Goal: Task Accomplishment & Management: Manage account settings

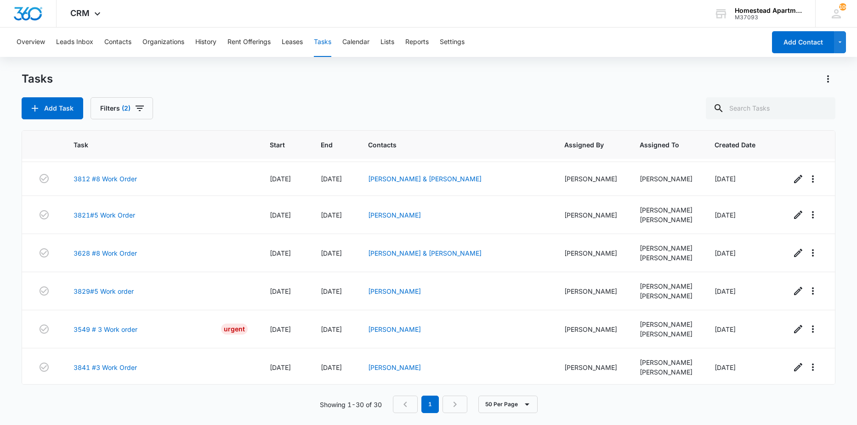
scroll to position [852, 0]
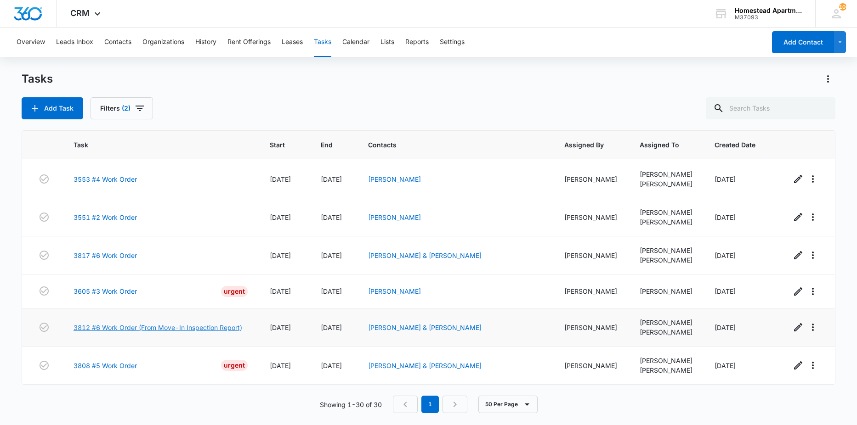
click at [130, 325] on link "3812 #6 Work Order (From Move-In Inspection Report)" at bounding box center [157, 328] width 169 height 10
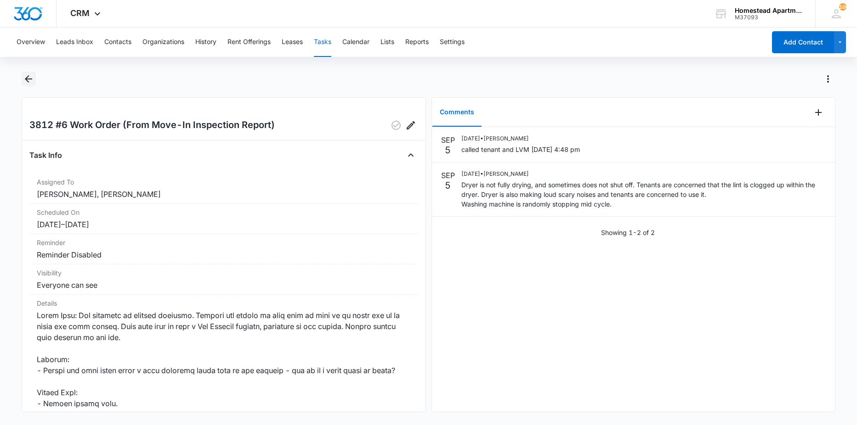
click at [28, 74] on icon "Back" at bounding box center [28, 78] width 11 height 11
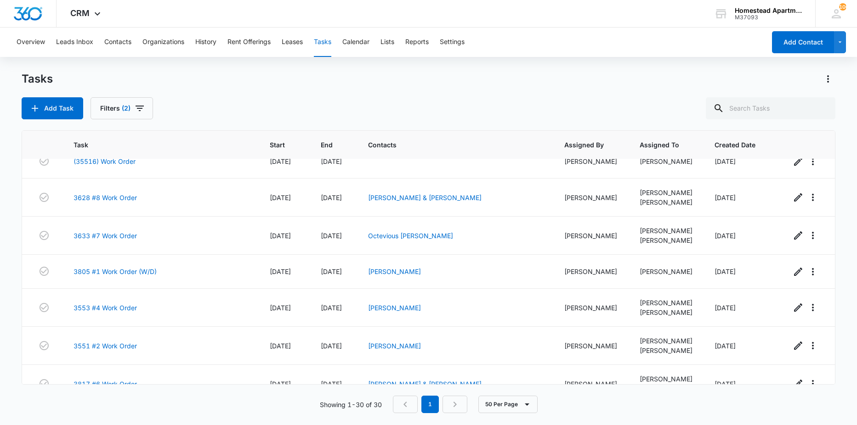
scroll to position [852, 0]
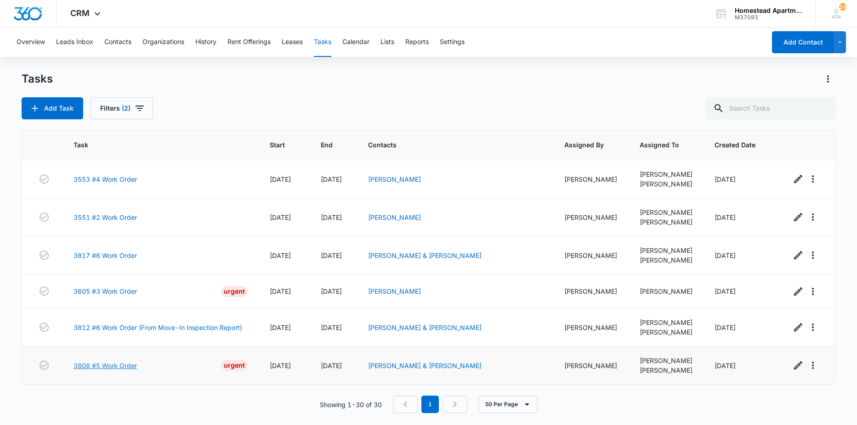
click at [116, 364] on link "3808 #5 Work Order" at bounding box center [104, 366] width 63 height 10
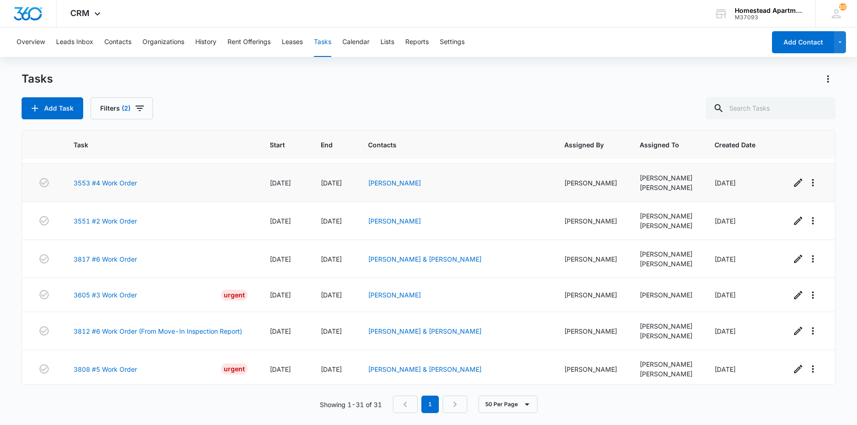
scroll to position [886, 0]
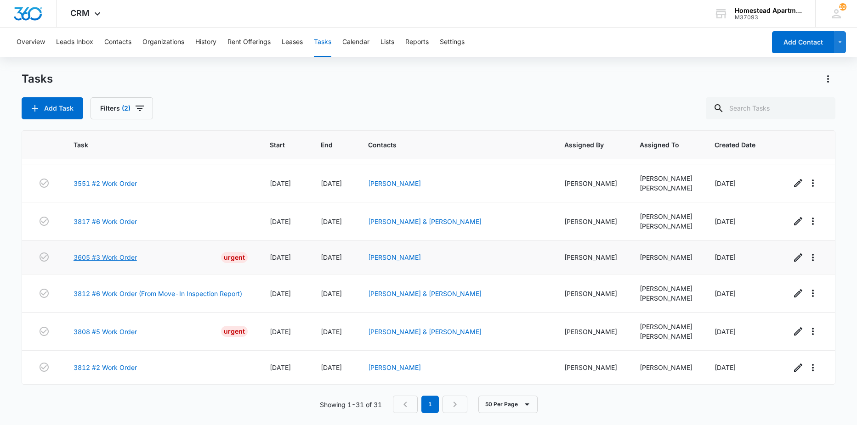
click at [131, 258] on link "3605 #3 Work Order" at bounding box center [104, 258] width 63 height 10
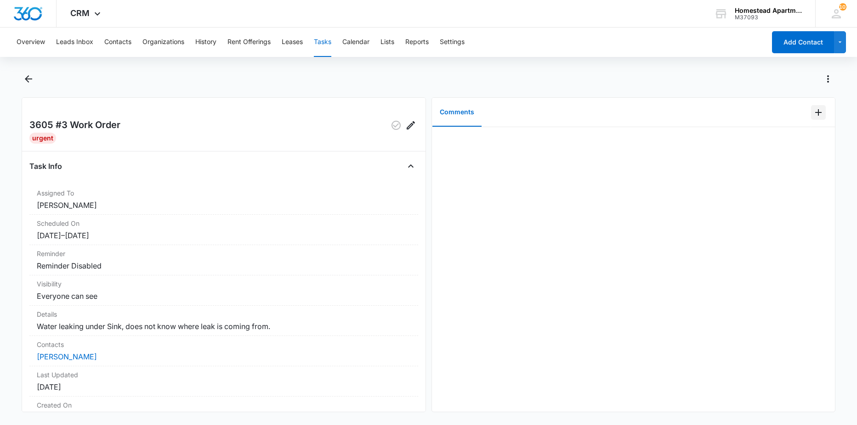
click at [812, 110] on icon "Add Comment" at bounding box center [817, 112] width 11 height 11
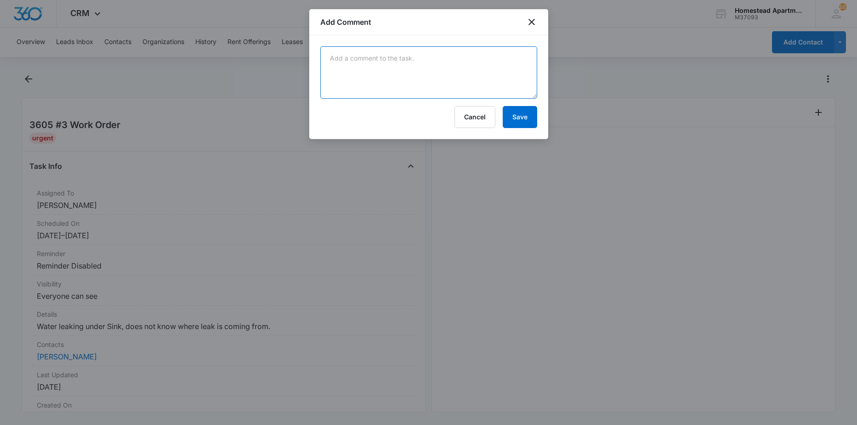
click at [463, 56] on textarea at bounding box center [428, 72] width 217 height 52
type textarea "new faucet installed no longer leaks"
click at [522, 119] on button "Save" at bounding box center [519, 117] width 34 height 22
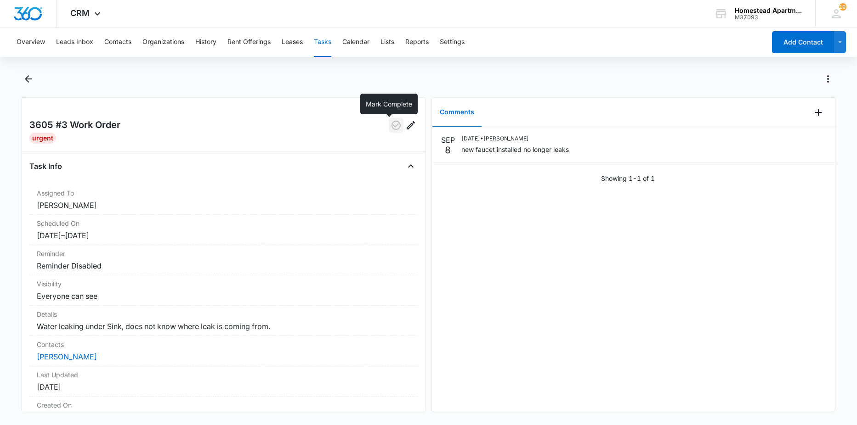
click at [390, 123] on icon "button" at bounding box center [395, 125] width 11 height 11
click at [20, 76] on main "3605 #3 Work Order Urgent Task Info Assigned To Richard Delong Scheduled On 9/6…" at bounding box center [428, 248] width 857 height 352
drag, startPoint x: 38, startPoint y: 81, endPoint x: 29, endPoint y: 82, distance: 9.3
click at [38, 81] on div at bounding box center [429, 85] width 814 height 26
click at [28, 82] on icon "Back" at bounding box center [28, 78] width 7 height 7
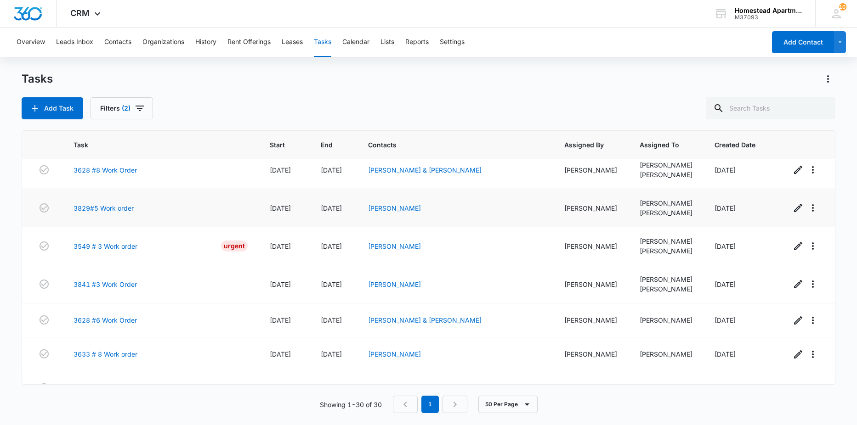
scroll to position [551, 0]
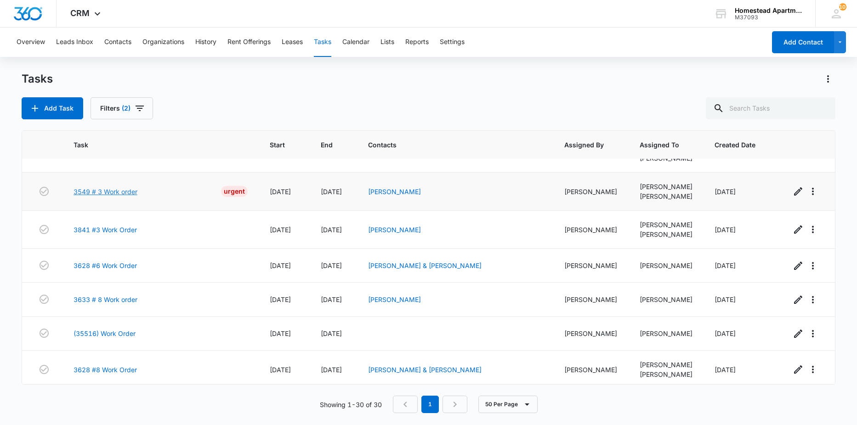
click at [113, 192] on link "3549 # 3 Work order" at bounding box center [105, 192] width 64 height 10
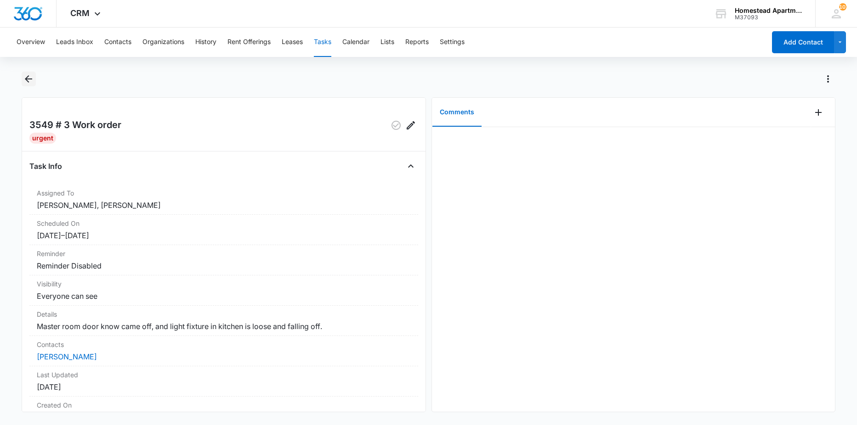
click at [27, 80] on icon "Back" at bounding box center [28, 78] width 7 height 7
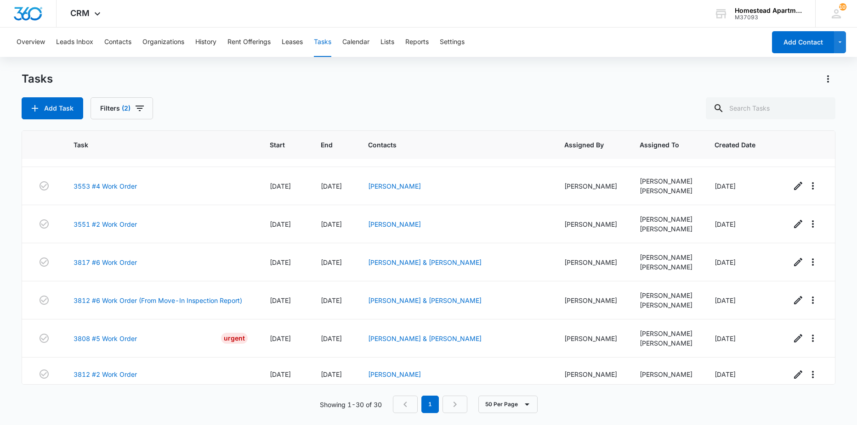
scroll to position [852, 0]
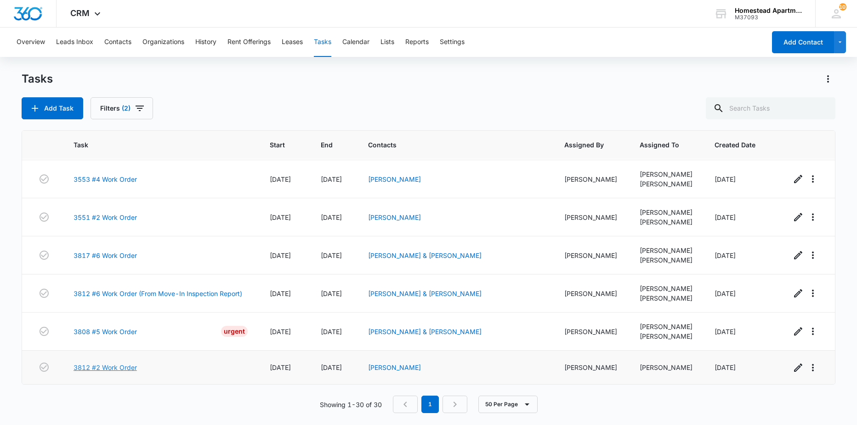
click at [123, 366] on link "3812 #2 Work Order" at bounding box center [104, 368] width 63 height 10
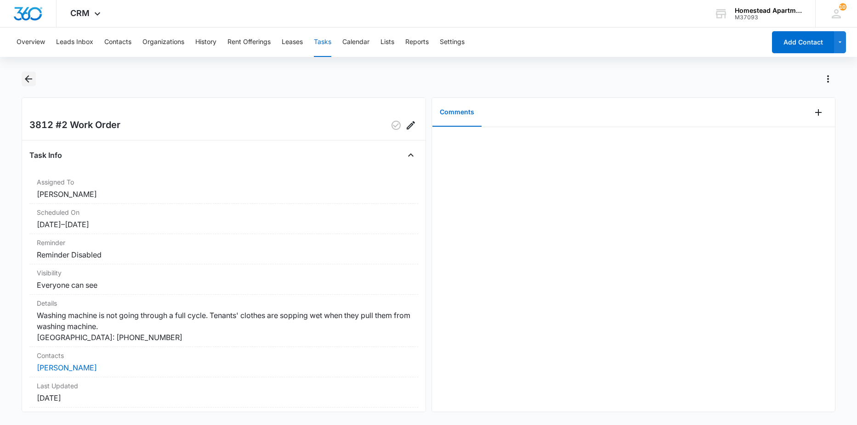
click at [25, 74] on icon "Back" at bounding box center [28, 78] width 11 height 11
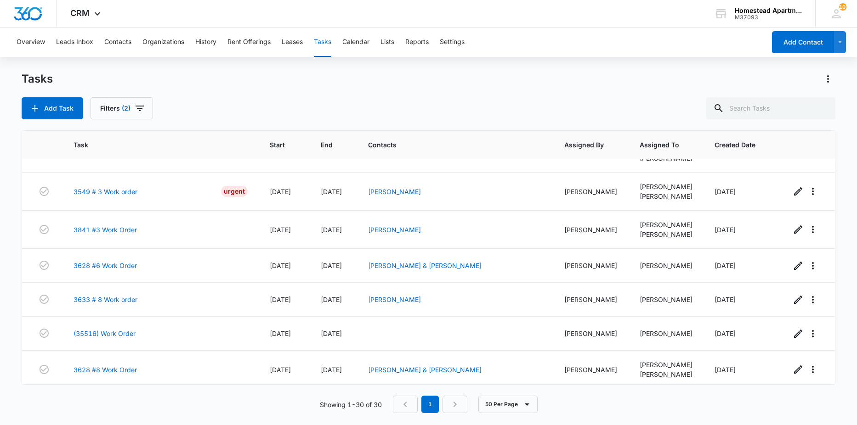
scroll to position [852, 0]
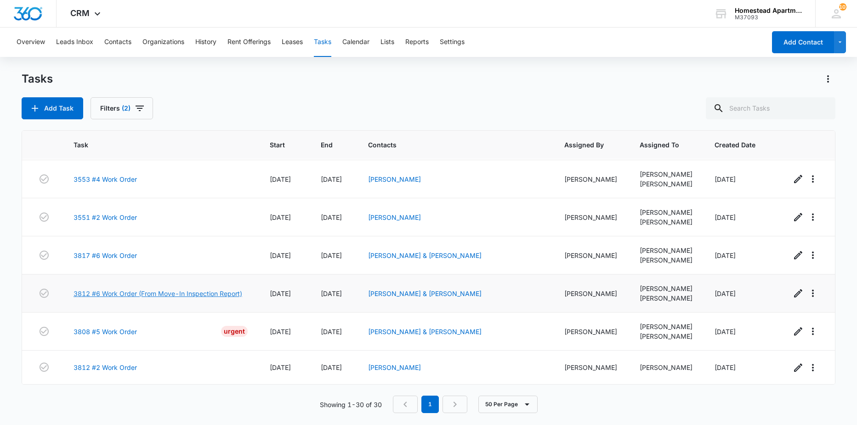
click at [219, 297] on link "3812 #6 Work Order (From Move-In Inspection Report)" at bounding box center [157, 294] width 169 height 10
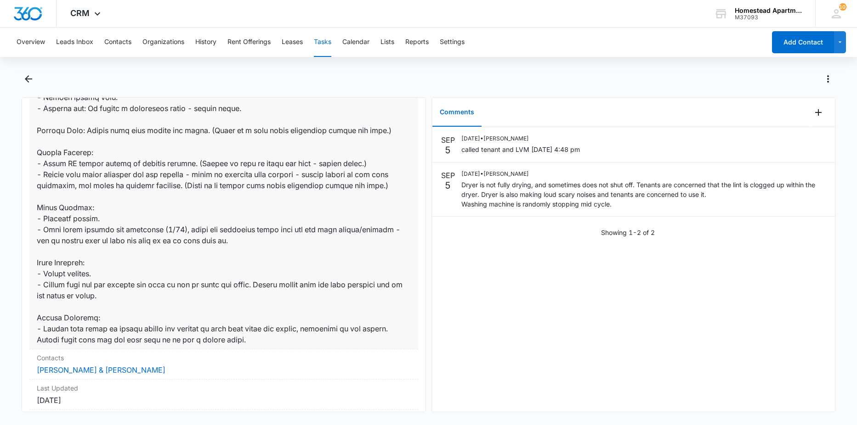
scroll to position [367, 0]
